Goal: Find specific page/section: Find specific page/section

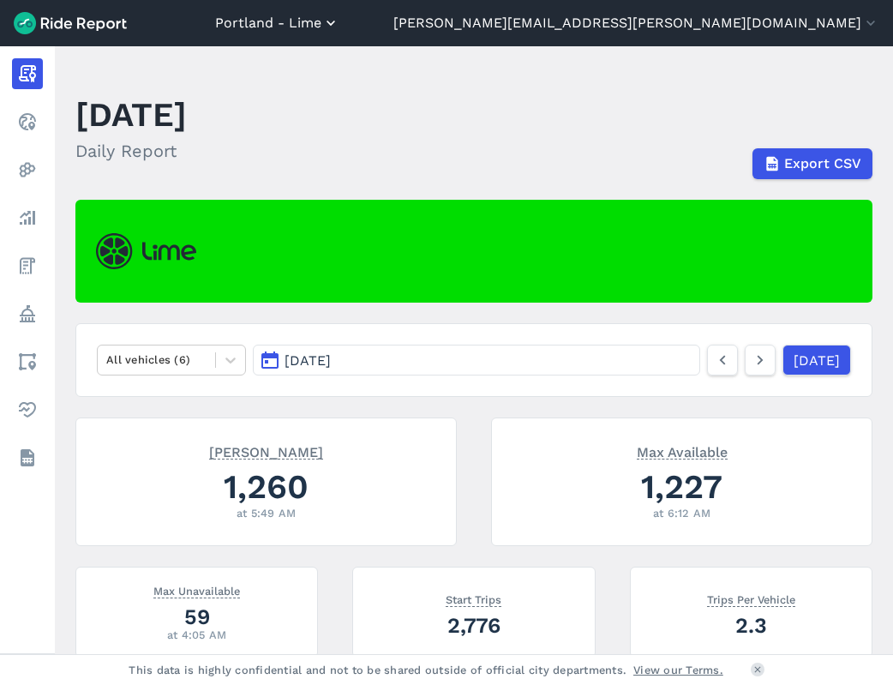
click at [339, 28] on button "Portland - Lime" at bounding box center [277, 23] width 124 height 21
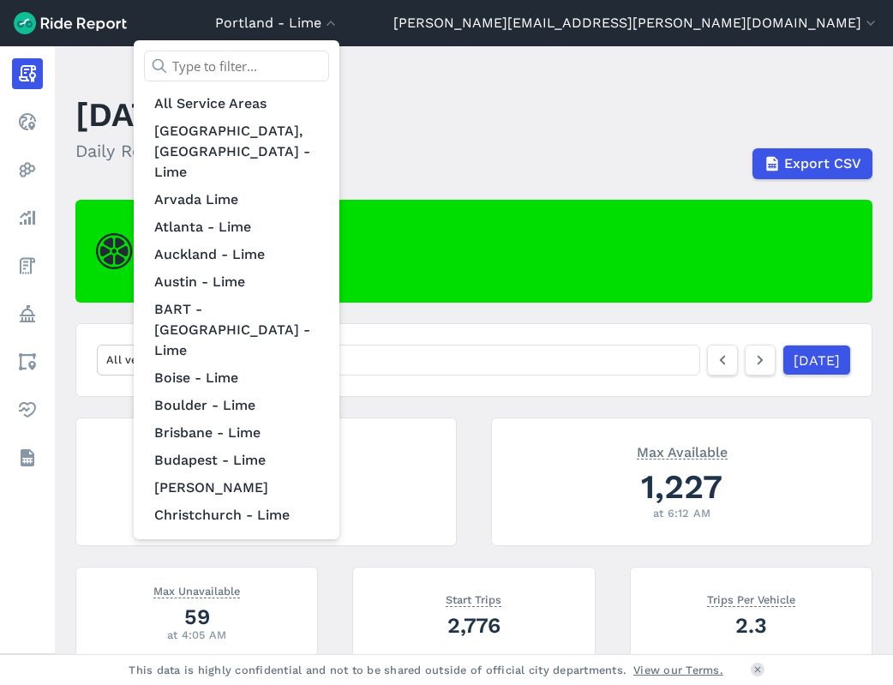
click at [329, 72] on input "text" at bounding box center [236, 66] width 185 height 31
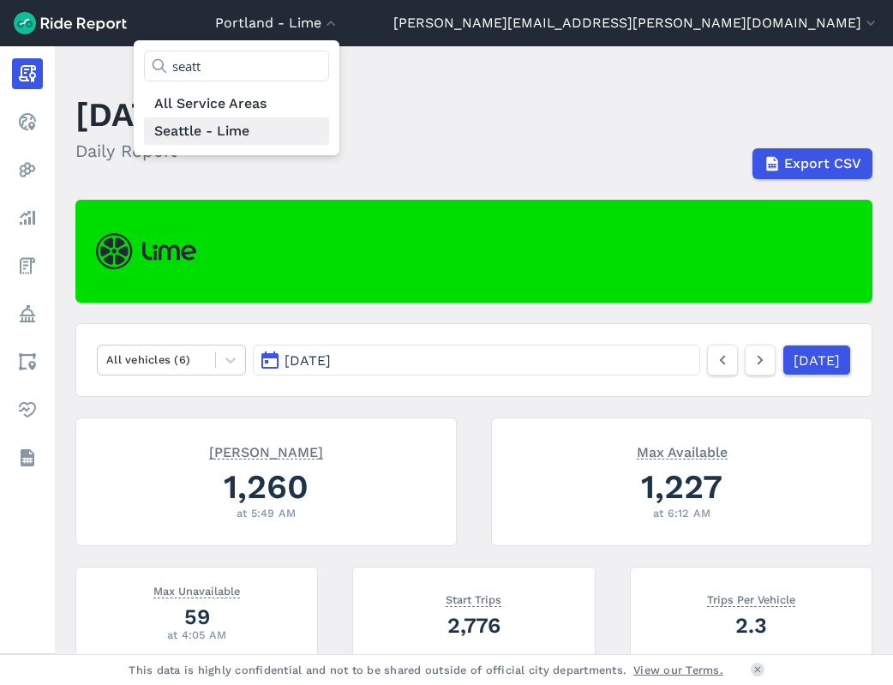
type input "seatt"
click at [329, 135] on link "Seattle - Lime" at bounding box center [236, 130] width 185 height 27
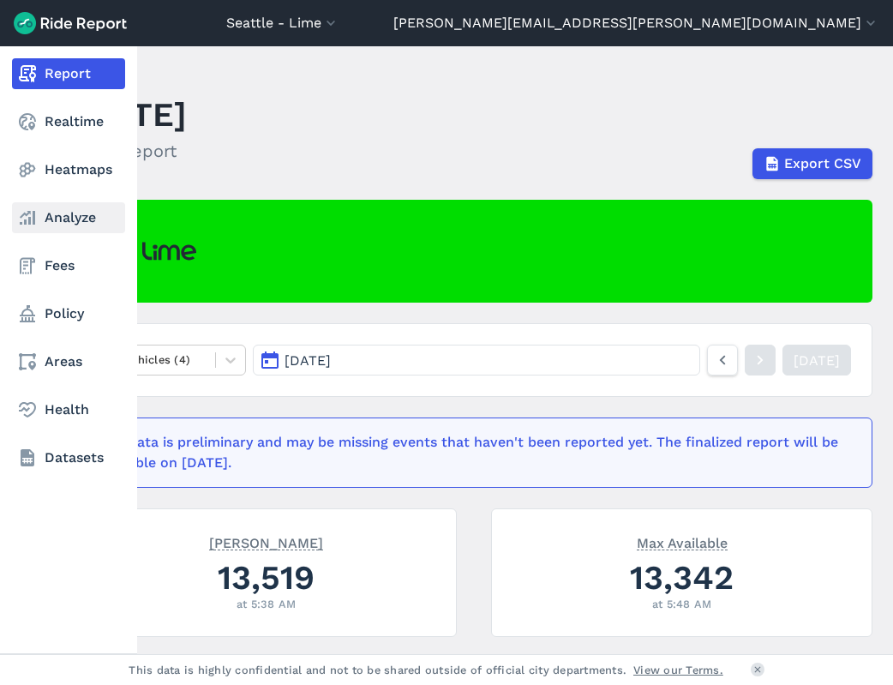
click at [39, 228] on link "Analyze" at bounding box center [68, 217] width 113 height 31
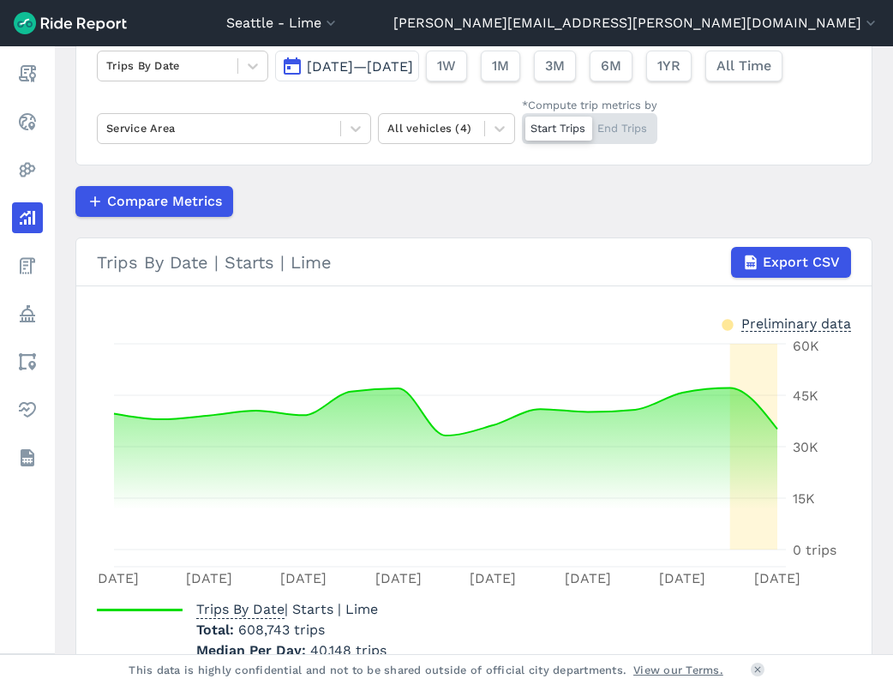
scroll to position [186, 0]
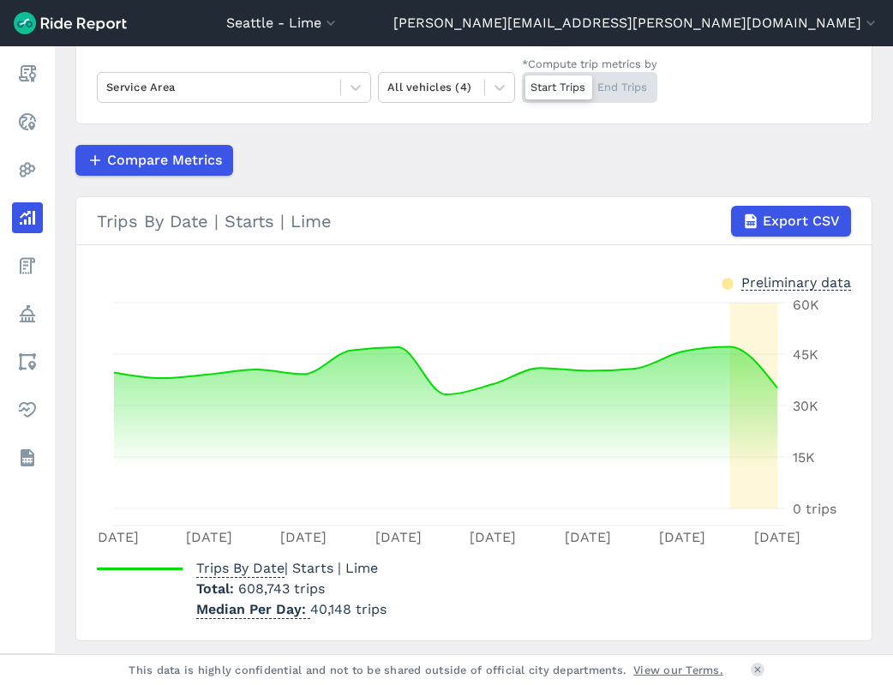
click at [533, 40] on button "3M" at bounding box center [554, 24] width 42 height 31
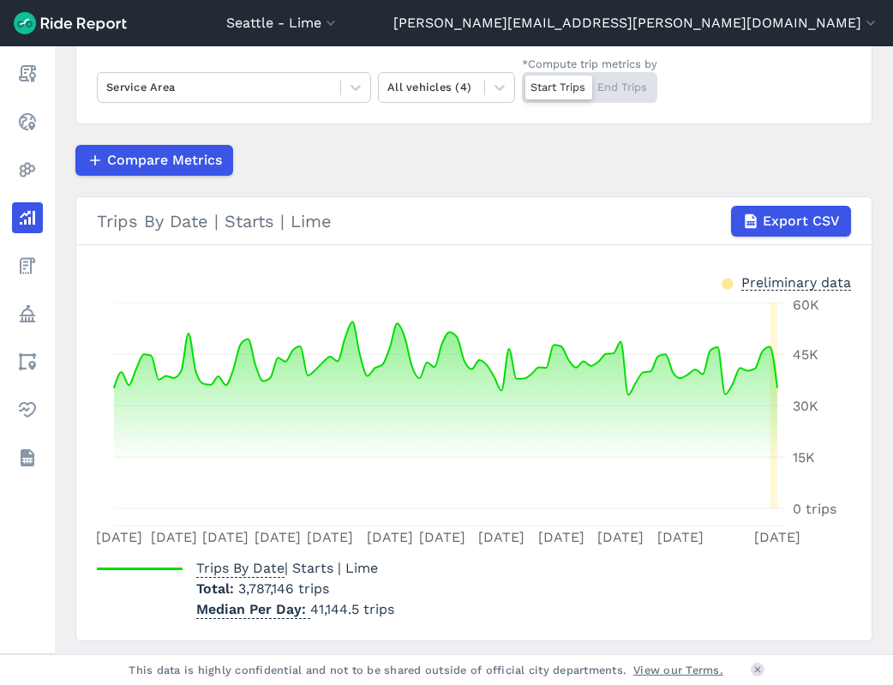
click at [697, 15] on div "[GEOGRAPHIC_DATA] - [GEOGRAPHIC_DATA] All Service Areas [GEOGRAPHIC_DATA], [GEO…" at bounding box center [552, 23] width 653 height 21
